Goal: Information Seeking & Learning: Learn about a topic

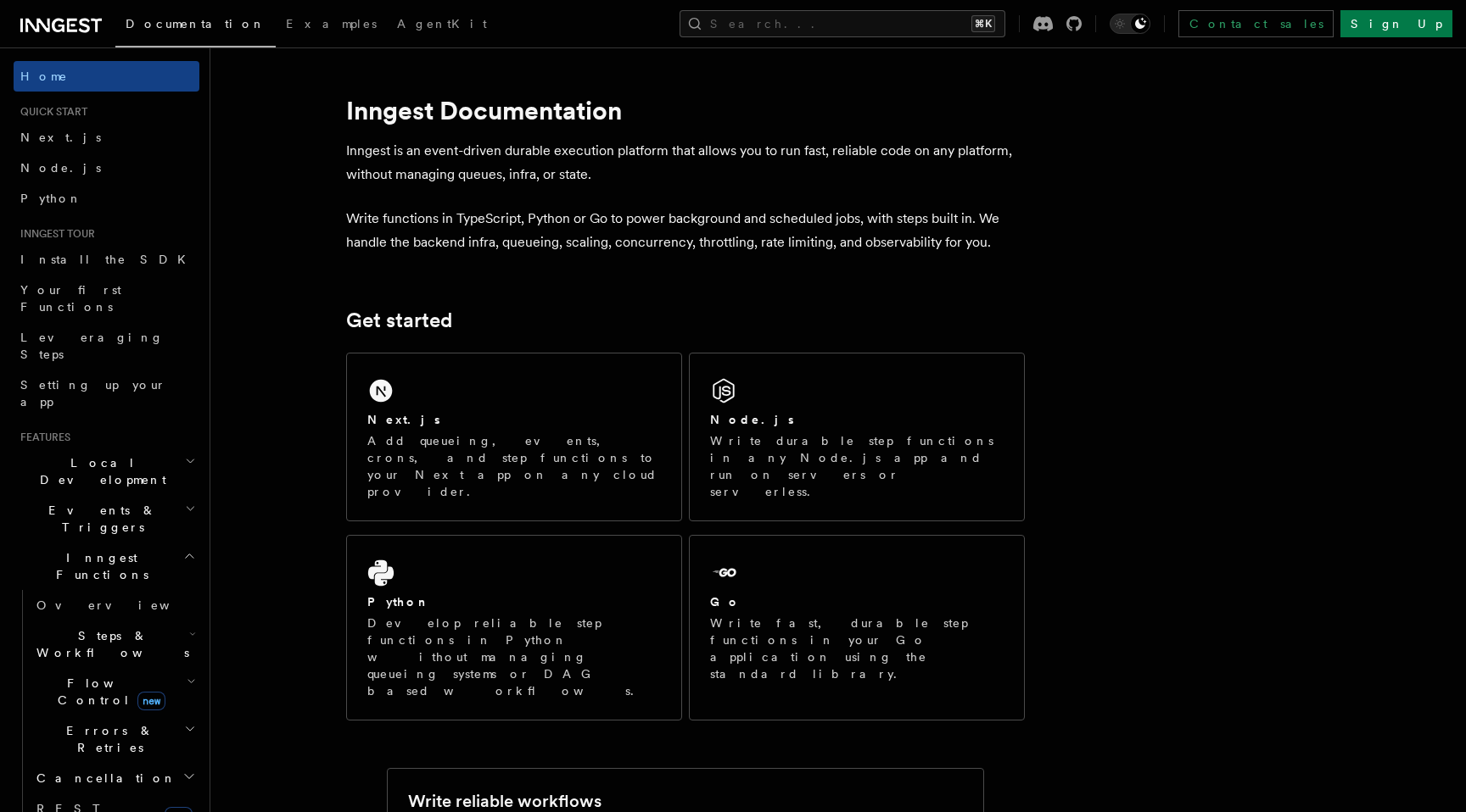
click at [191, 550] on icon "button" at bounding box center [189, 557] width 13 height 14
click at [191, 495] on h2 "Events & Triggers" at bounding box center [106, 518] width 185 height 47
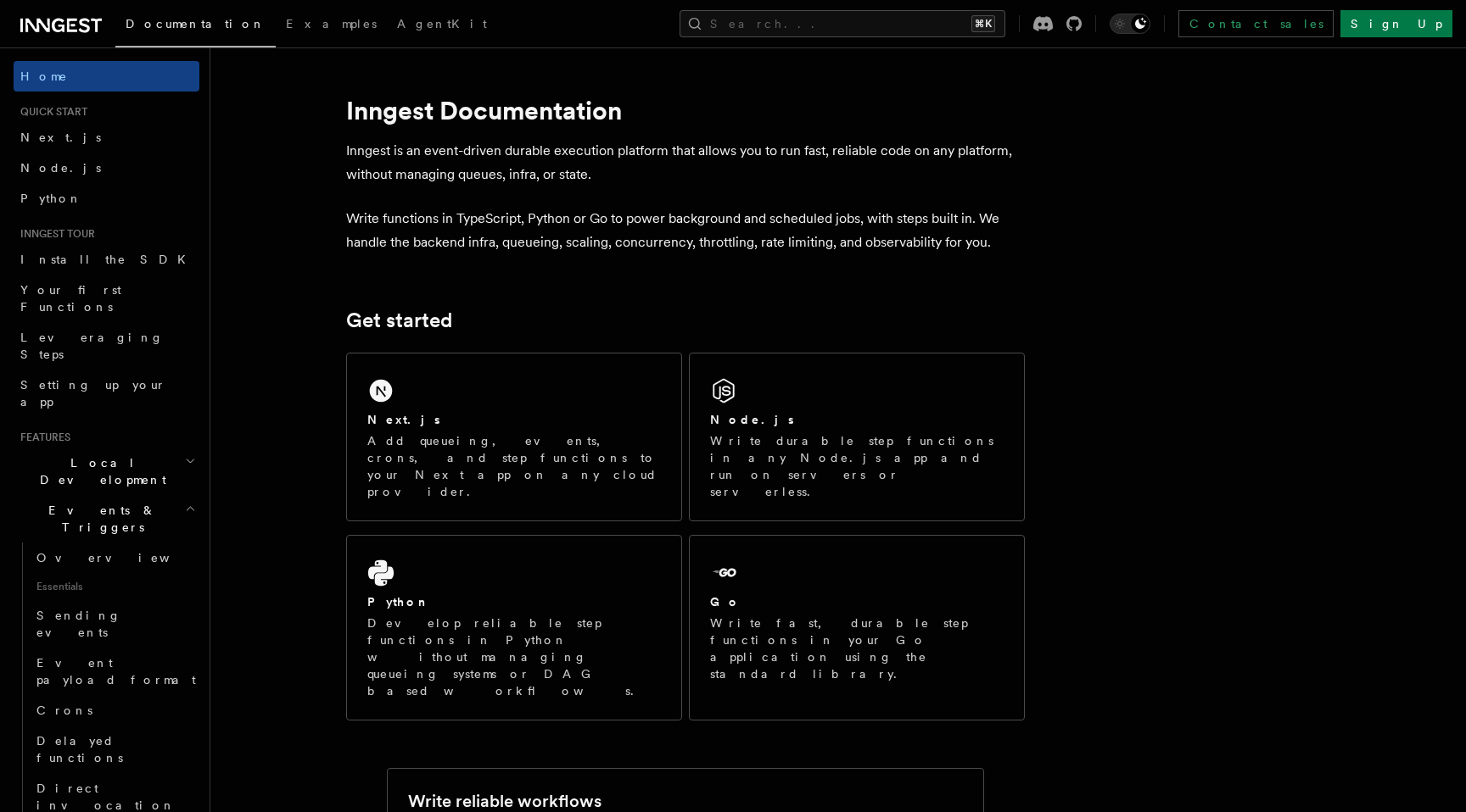
click at [191, 495] on h2 "Events & Triggers" at bounding box center [106, 518] width 185 height 47
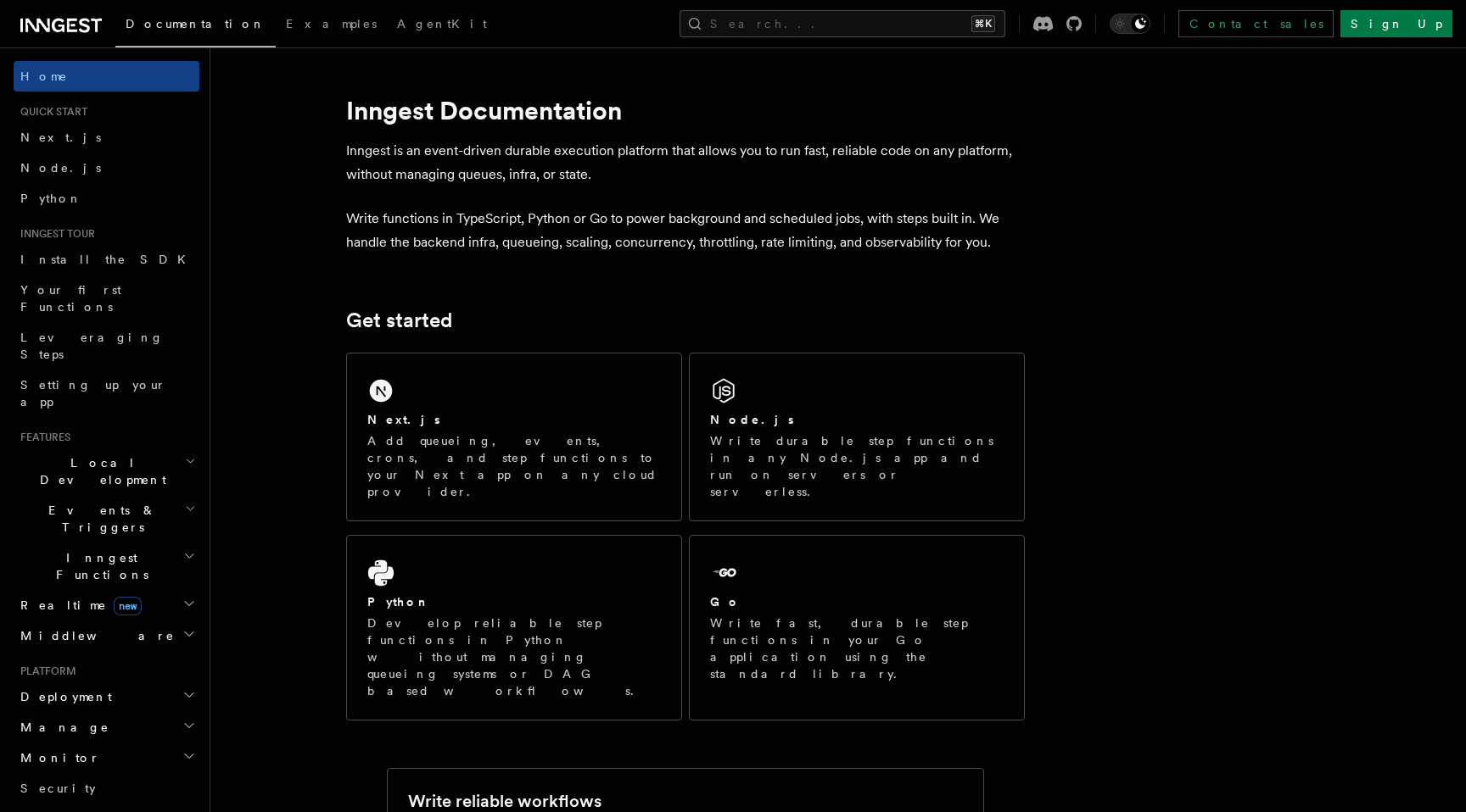
click at [190, 597] on icon "button" at bounding box center [189, 604] width 14 height 14
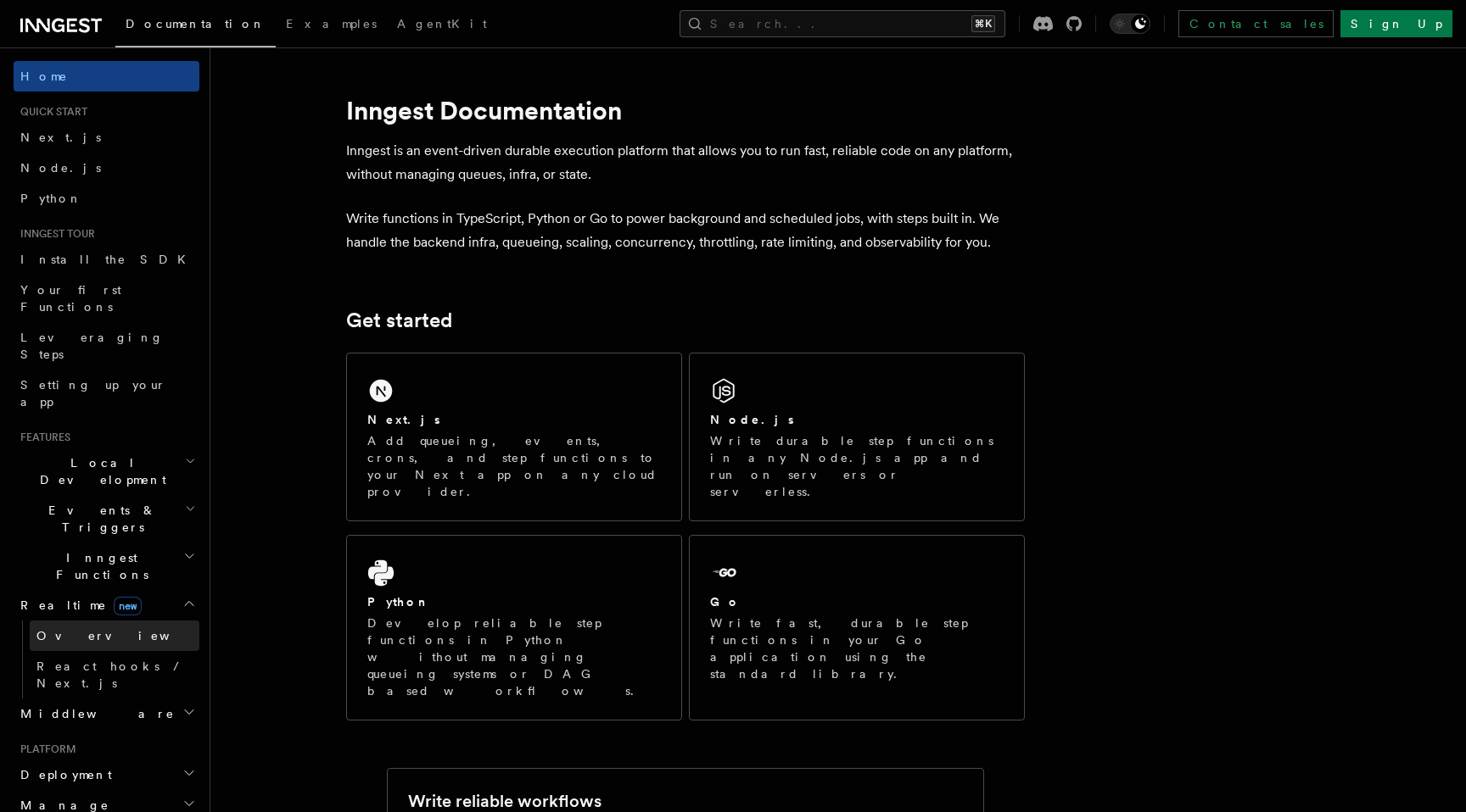
click at [83, 629] on span "Overview" at bounding box center [123, 636] width 175 height 14
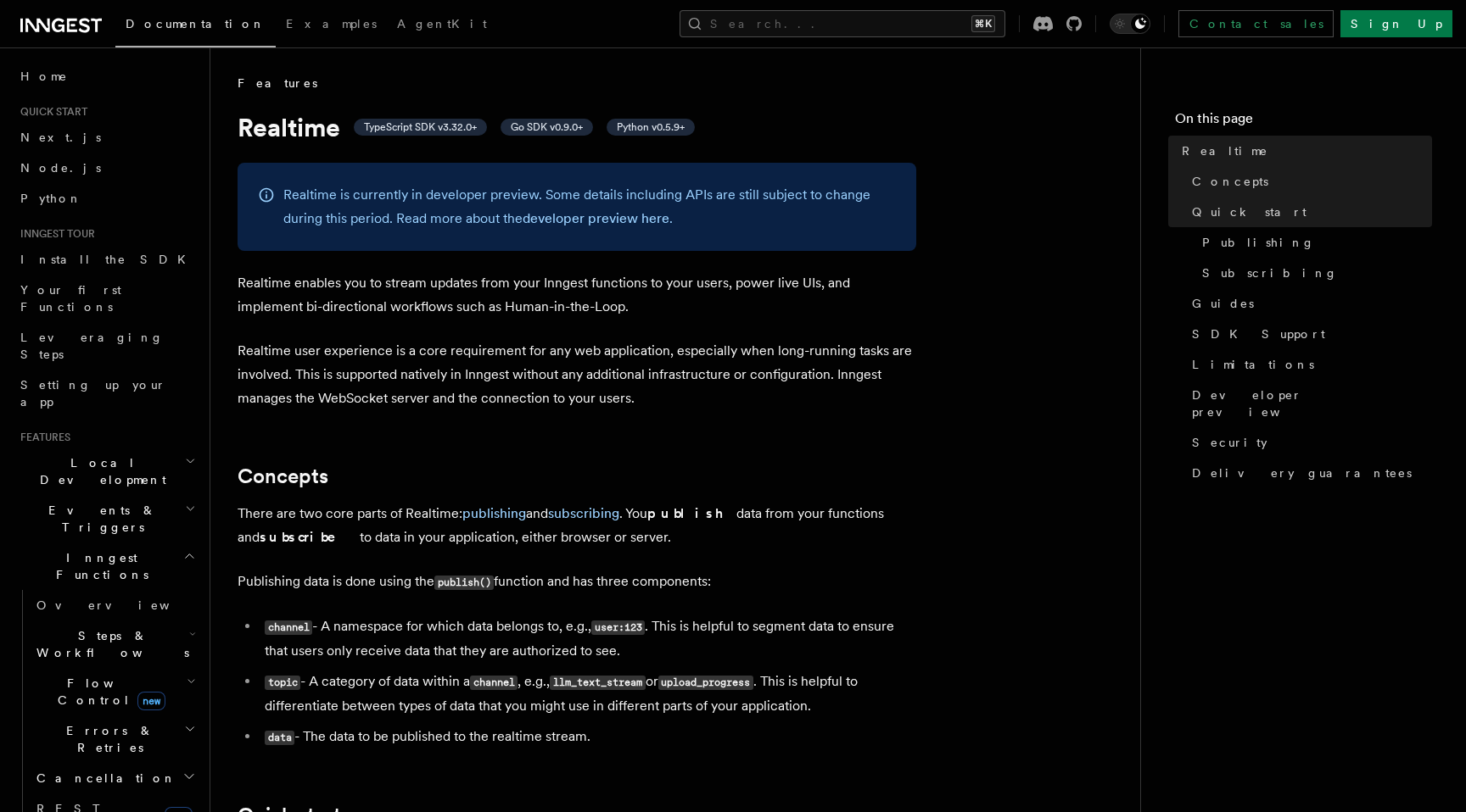
click at [206, 216] on header "Search... Documentation Examples AgentKit Home Quick start Next.js Node.js Pyth…" at bounding box center [105, 430] width 210 height 765
click at [91, 668] on h2 "Flow Control new" at bounding box center [114, 692] width 170 height 47
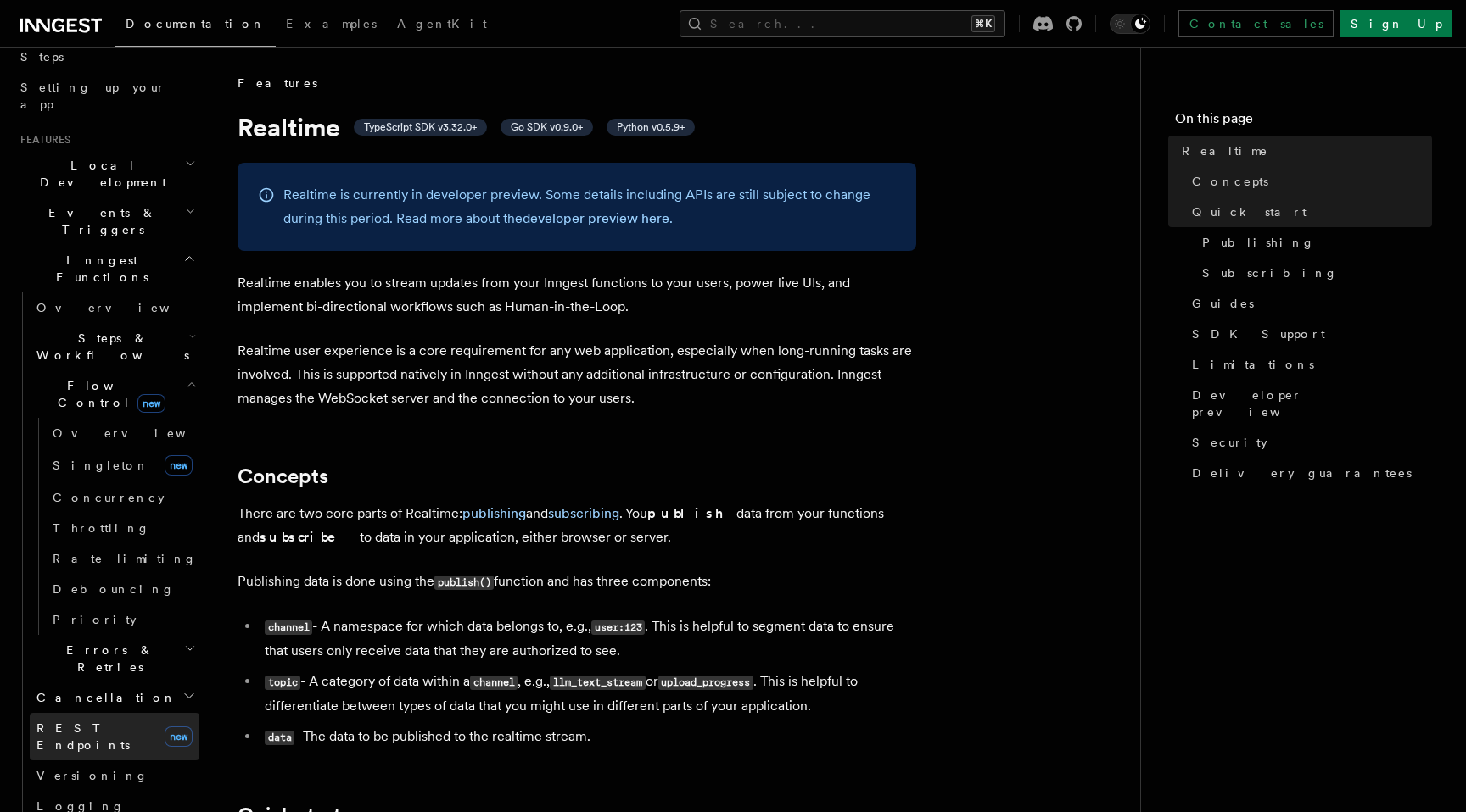
scroll to position [302, 0]
click at [101, 715] on span "REST Endpoints" at bounding box center [97, 732] width 121 height 34
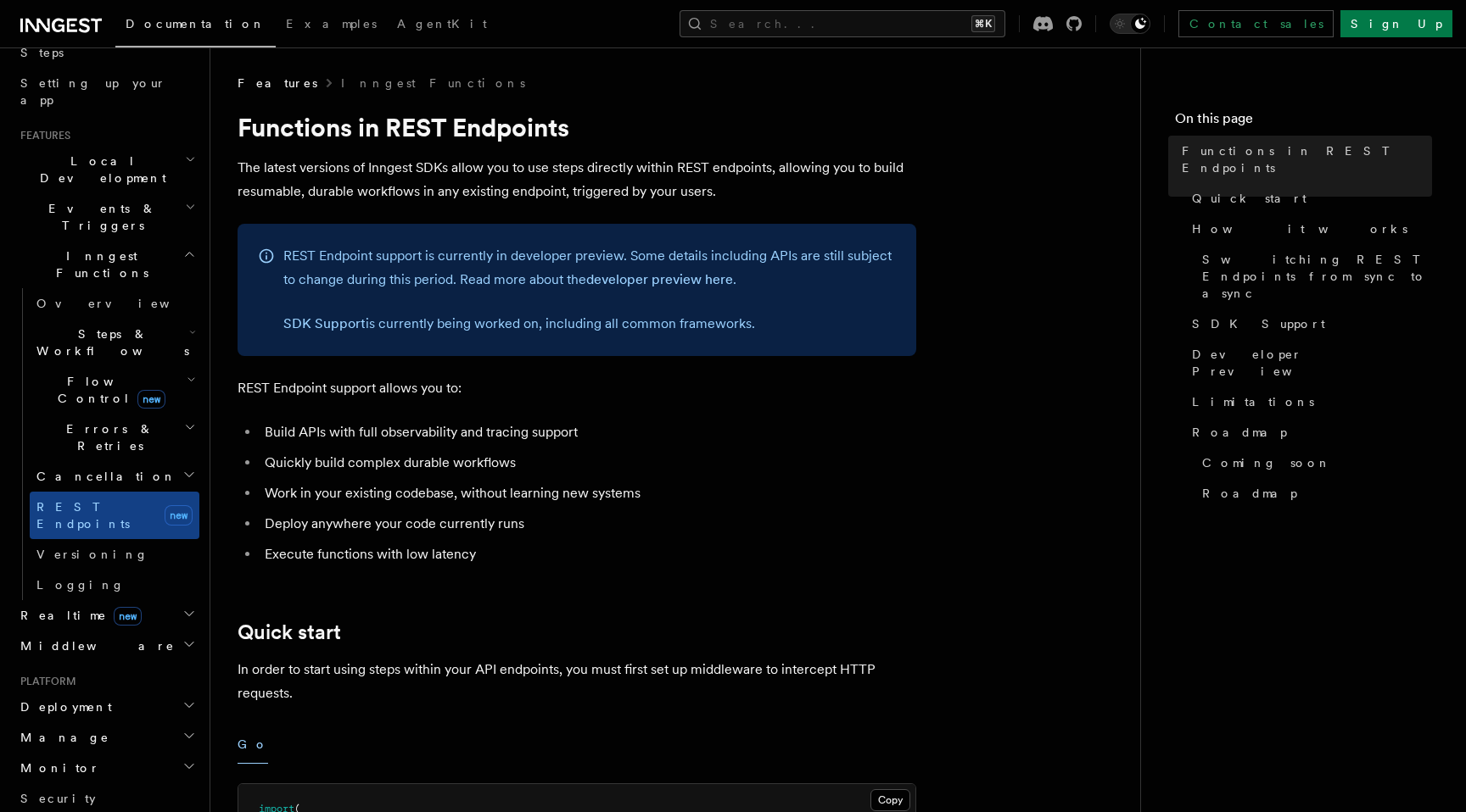
click at [35, 607] on span "Realtime new" at bounding box center [78, 615] width 128 height 17
click at [68, 640] on span "Overview" at bounding box center [123, 646] width 175 height 14
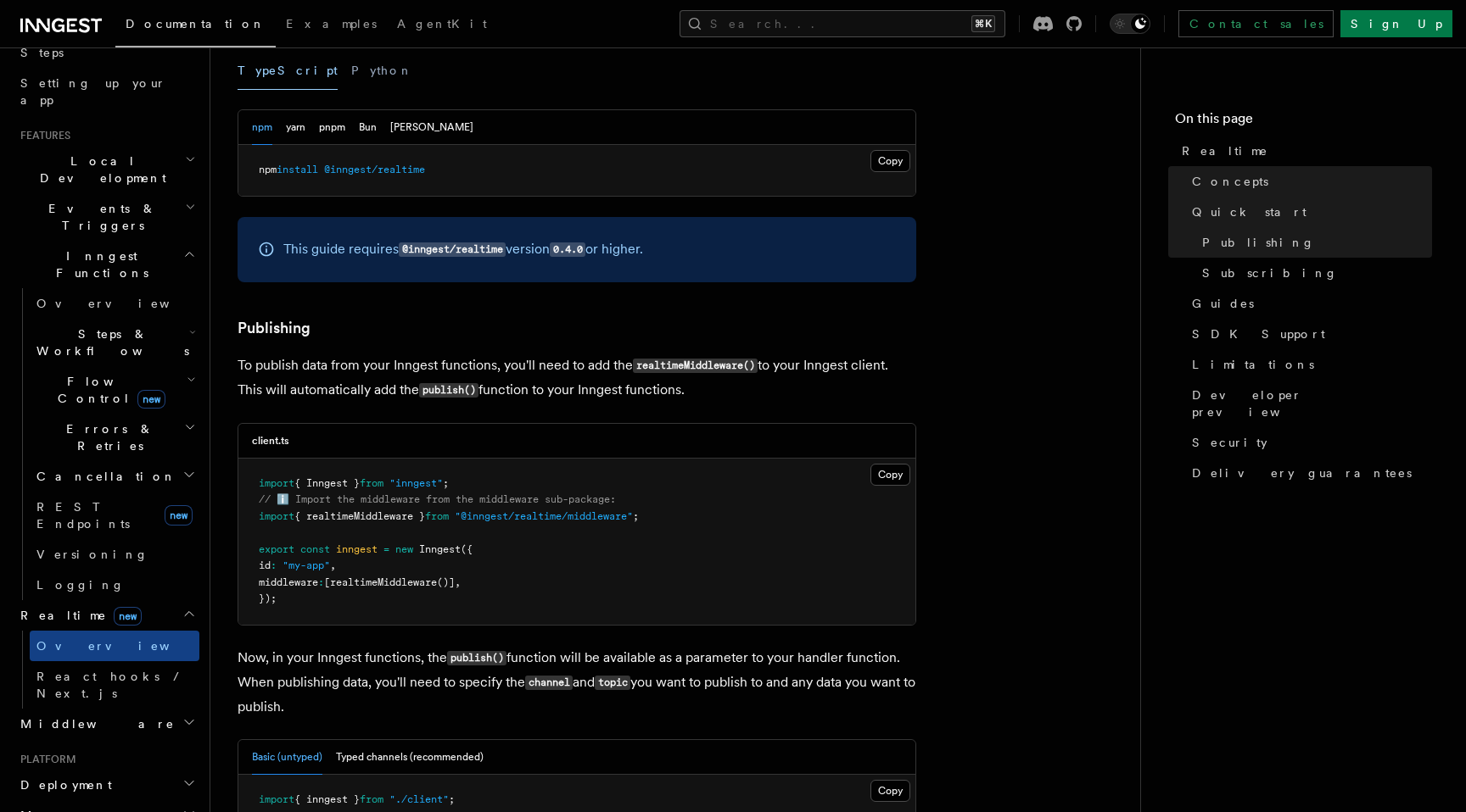
scroll to position [910, 0]
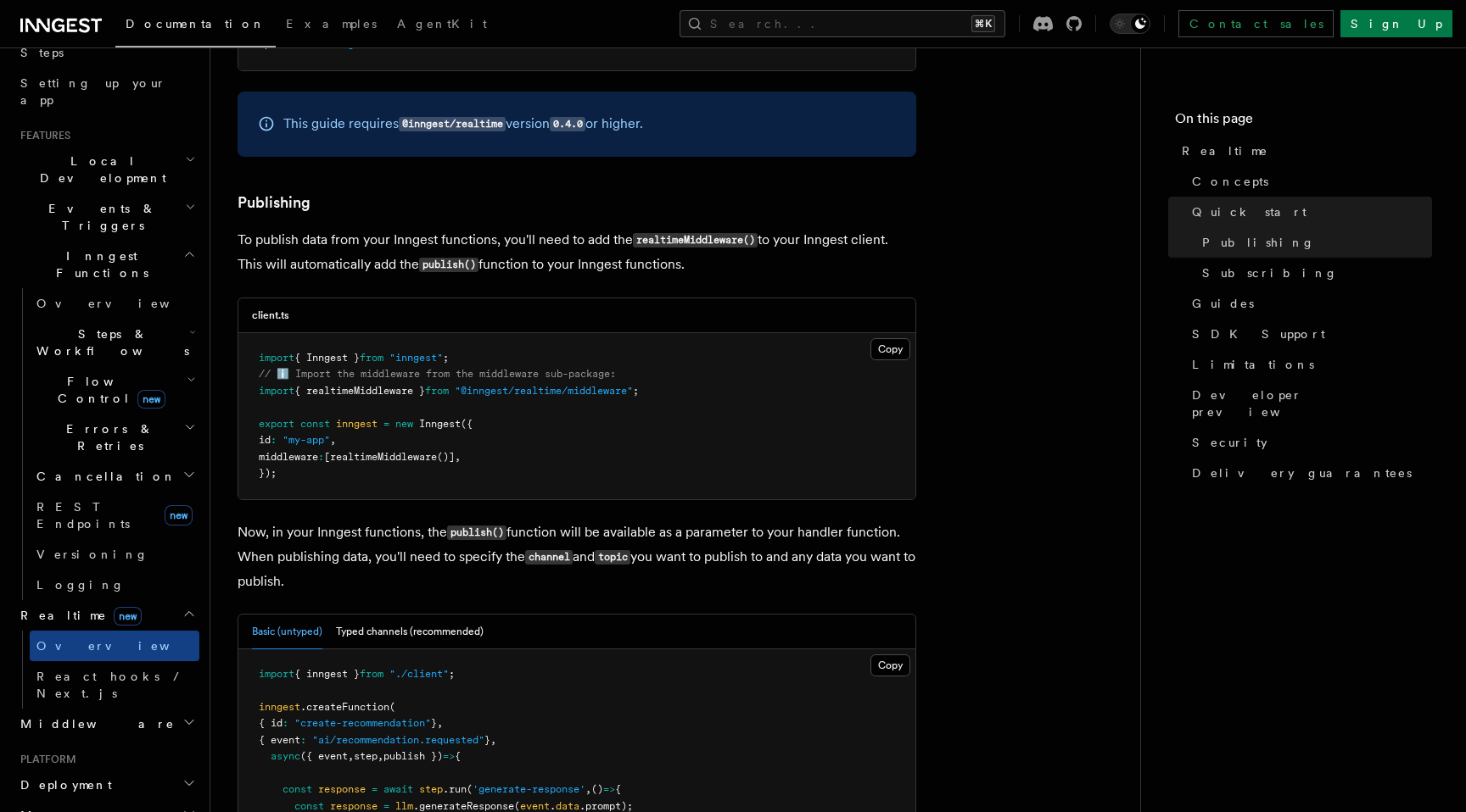
scroll to position [1018, 0]
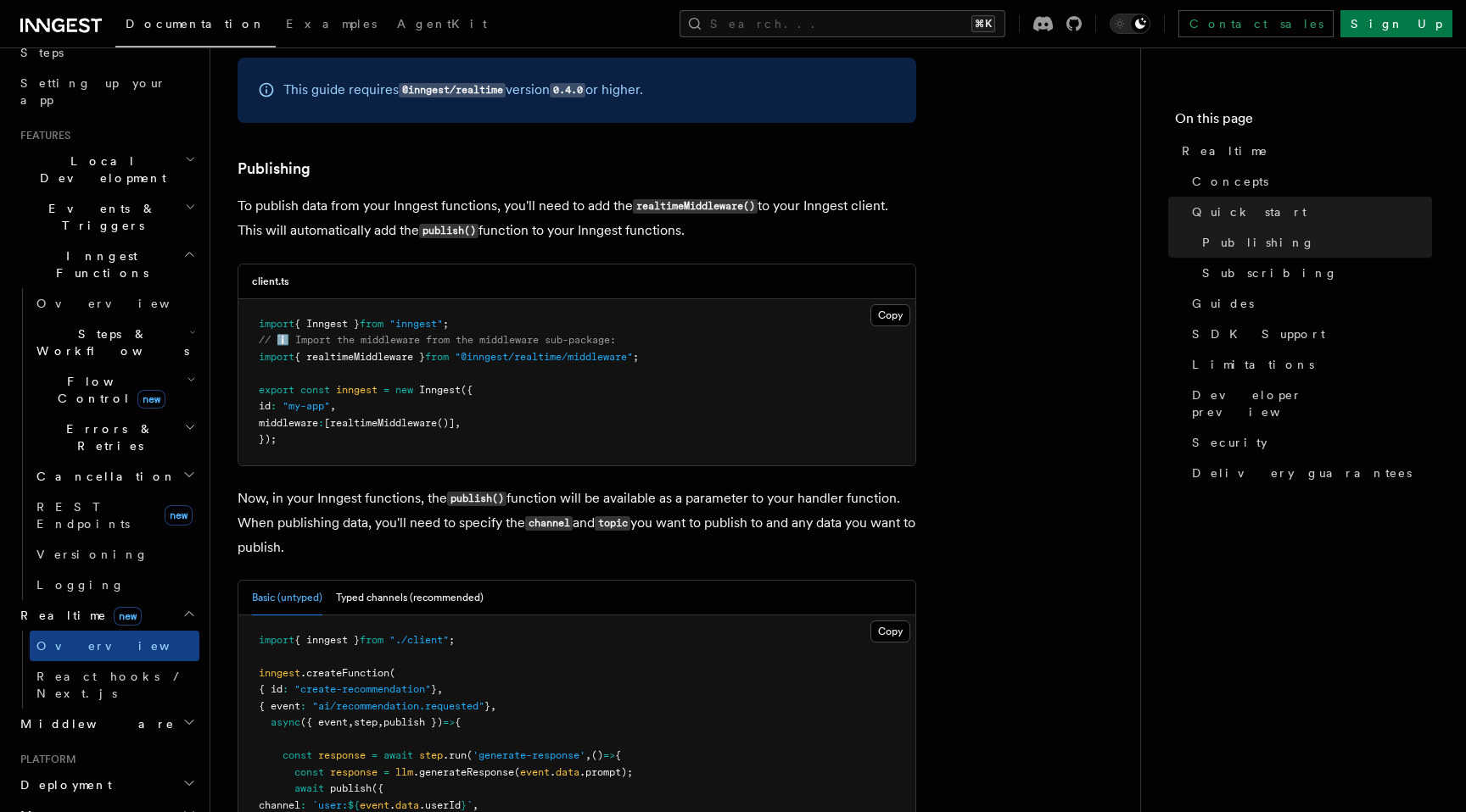
click at [70, 715] on span "Middleware" at bounding box center [94, 723] width 161 height 17
click at [75, 715] on span "Middleware" at bounding box center [94, 723] width 161 height 17
click at [75, 501] on span "REST Endpoints" at bounding box center [83, 515] width 94 height 31
